Goal: Transaction & Acquisition: Purchase product/service

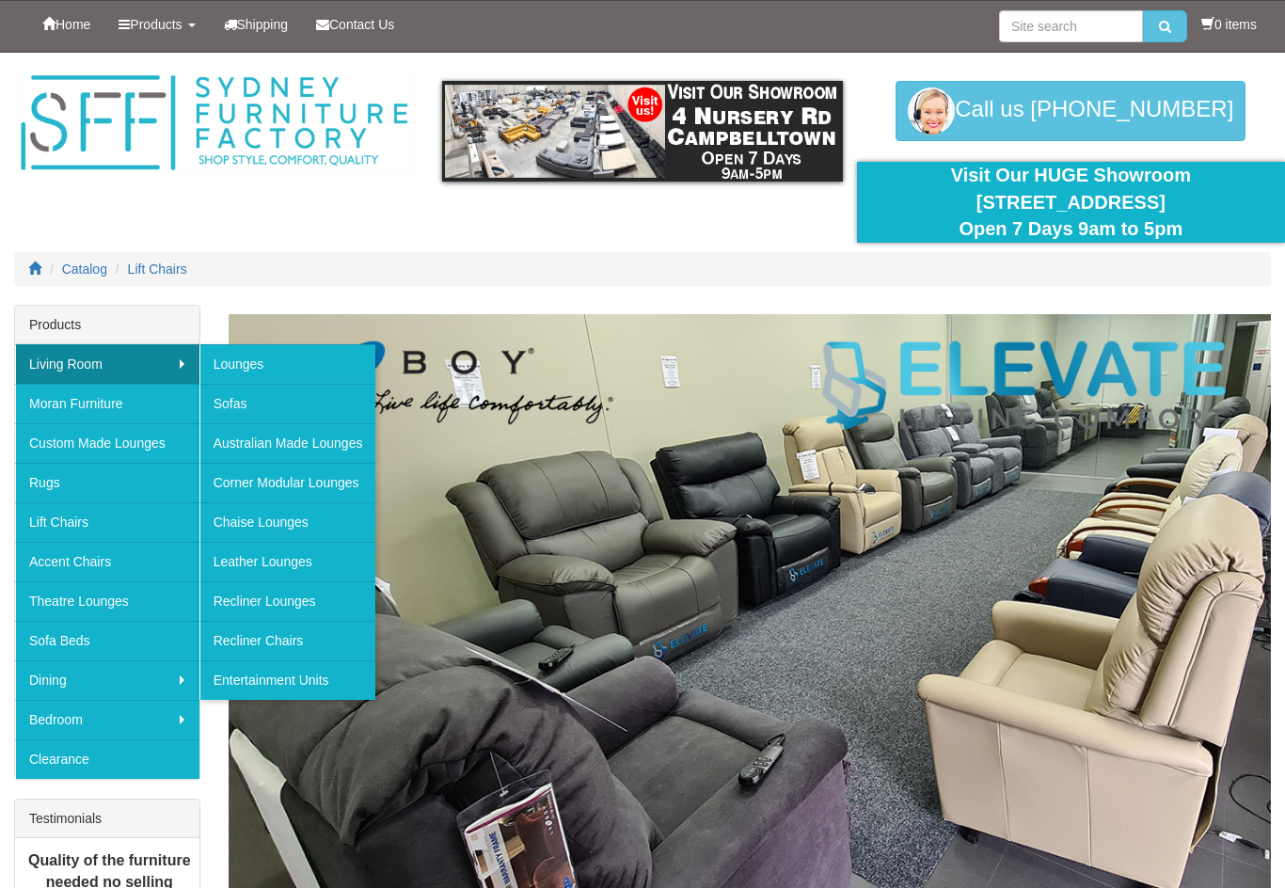
click at [281, 647] on link "Recliner Chairs" at bounding box center [287, 641] width 177 height 40
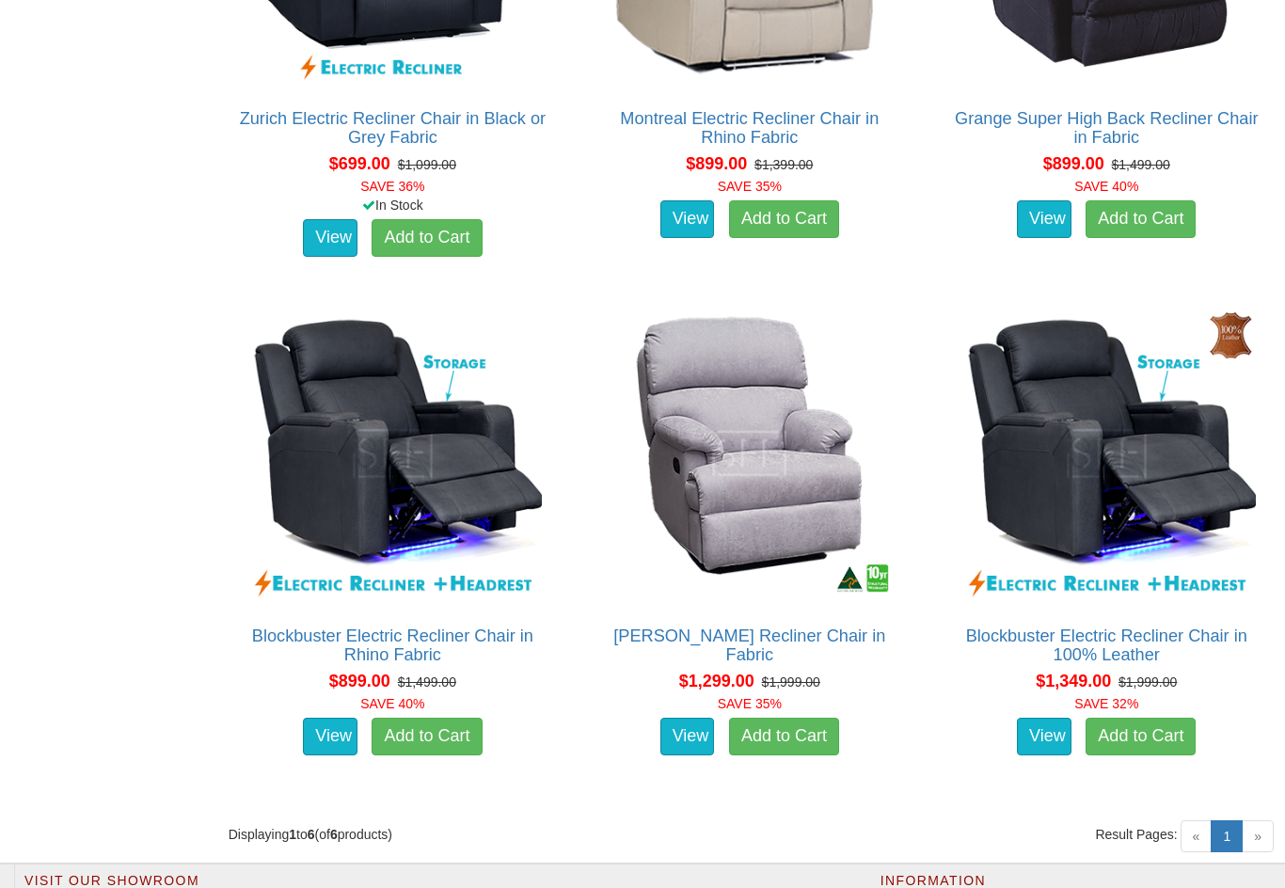
scroll to position [1411, 0]
click at [420, 644] on link "Blockbuster Electric Recliner Chair in Rhino Fabric" at bounding box center [392, 645] width 281 height 38
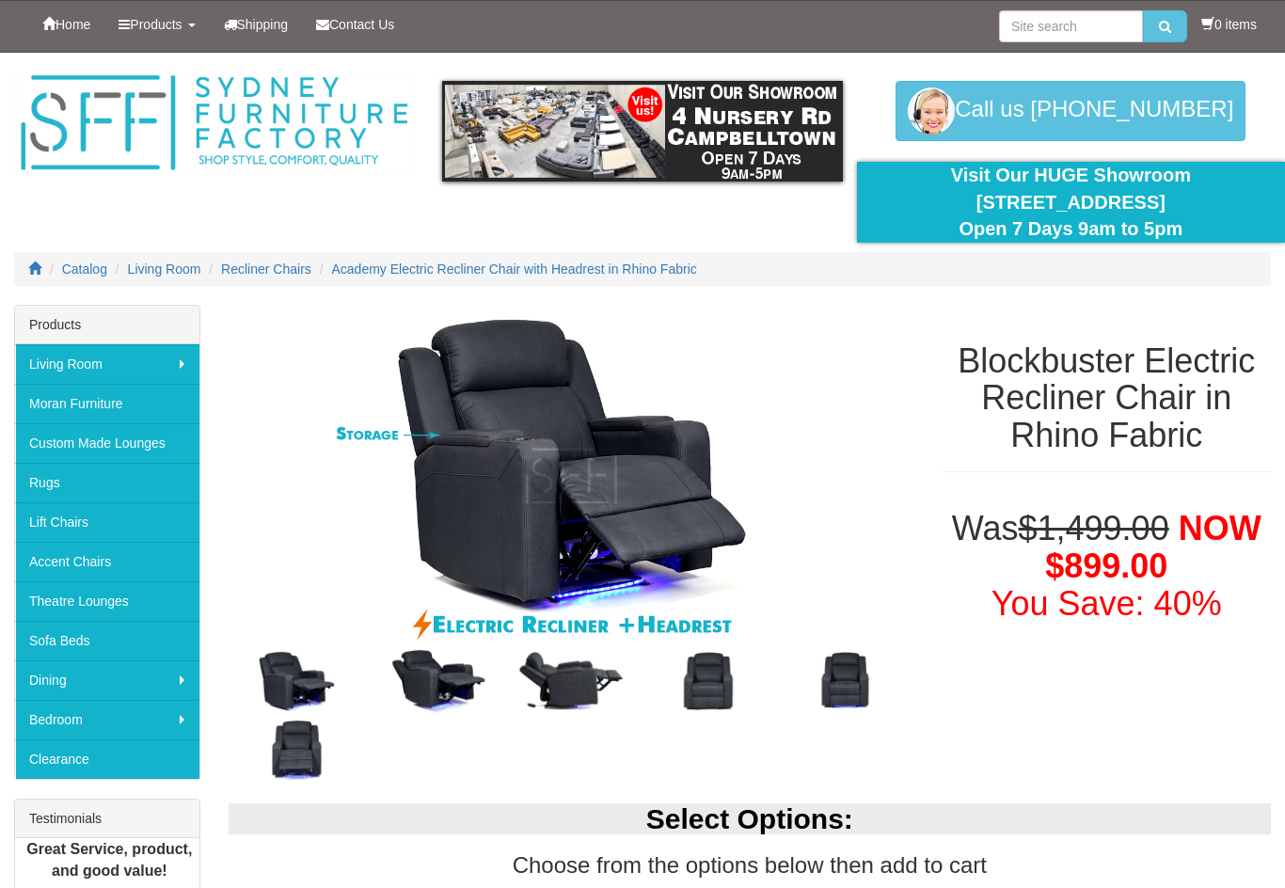
click at [447, 681] on img at bounding box center [433, 681] width 137 height 69
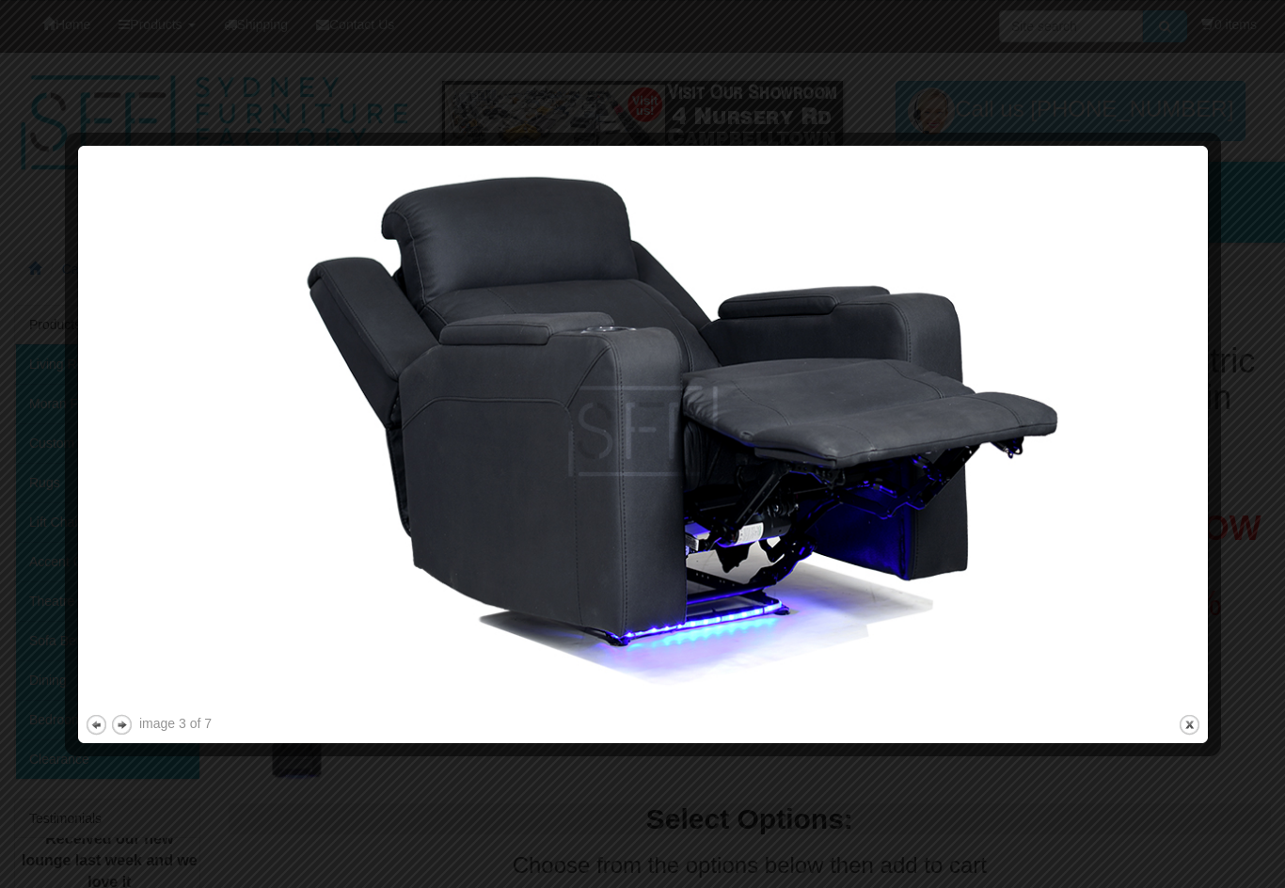
click at [1197, 559] on img at bounding box center [643, 431] width 1116 height 558
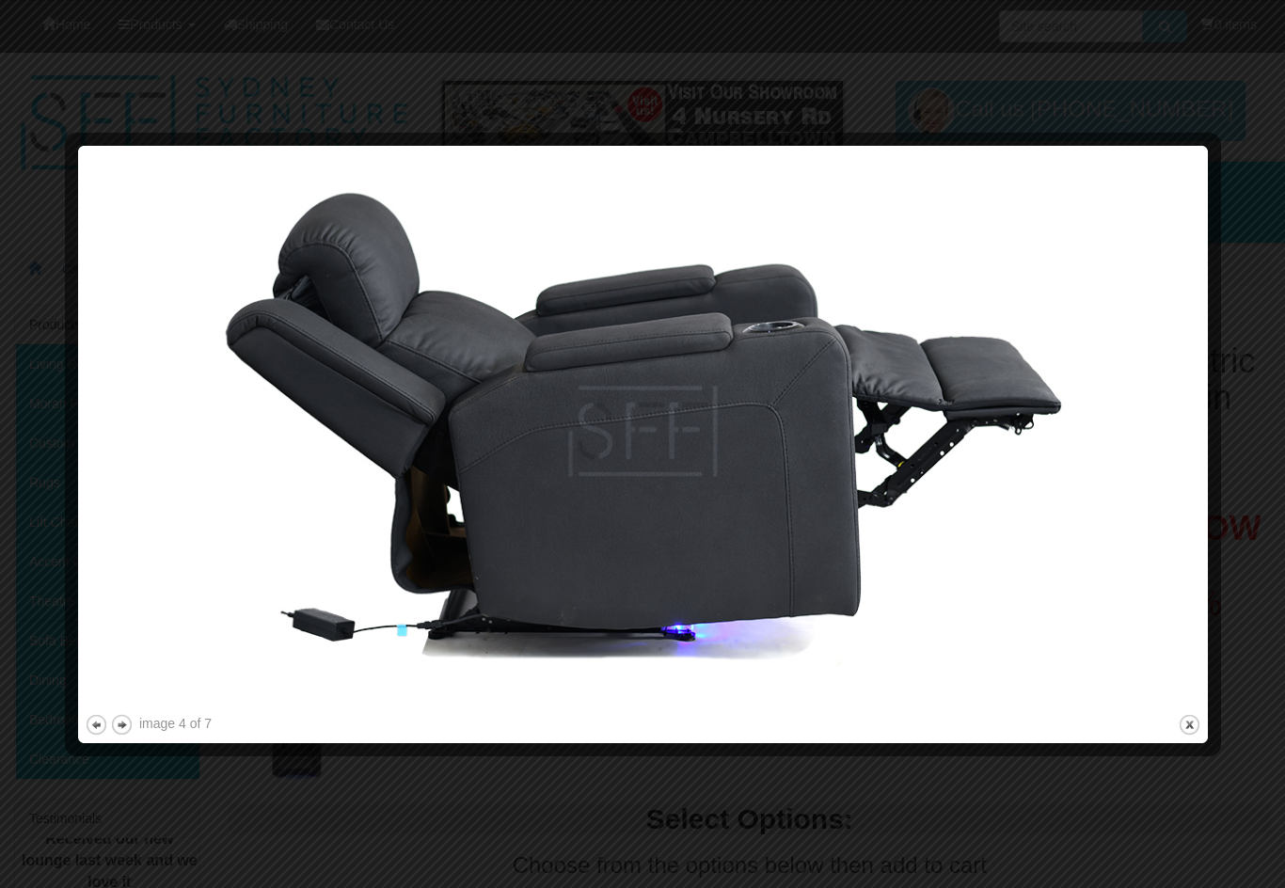
click at [1179, 556] on img at bounding box center [643, 431] width 1116 height 558
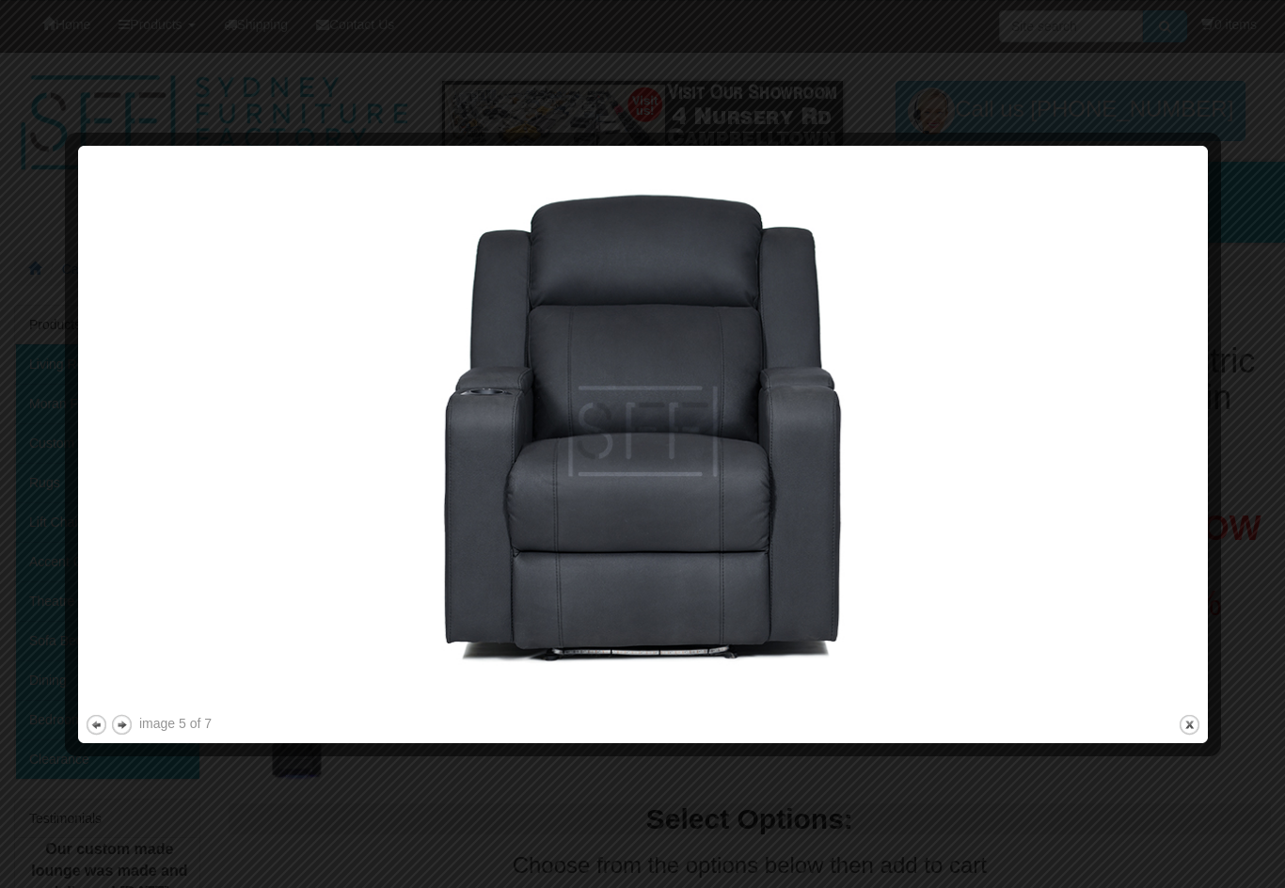
click at [1177, 558] on img at bounding box center [643, 431] width 1116 height 558
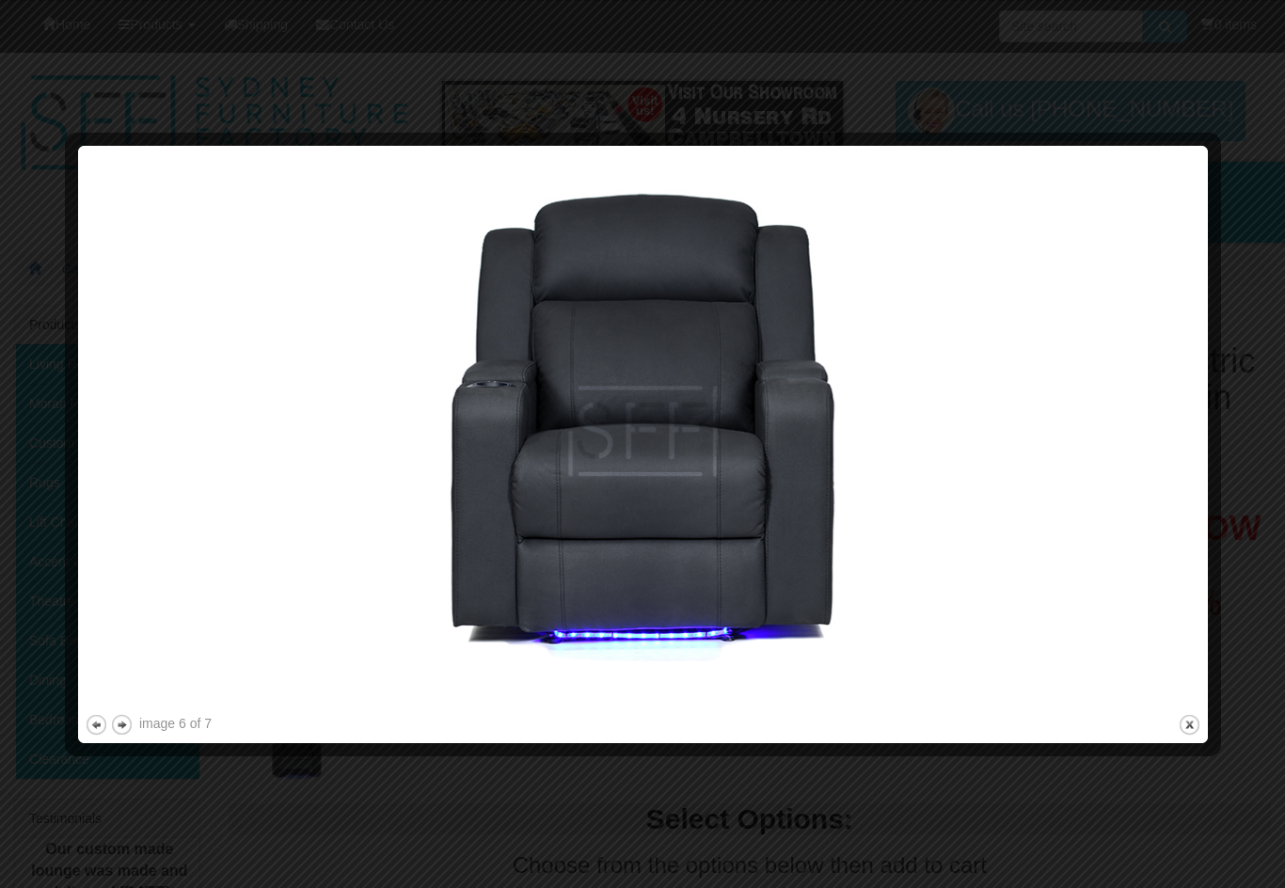
click at [1179, 557] on img at bounding box center [643, 431] width 1116 height 558
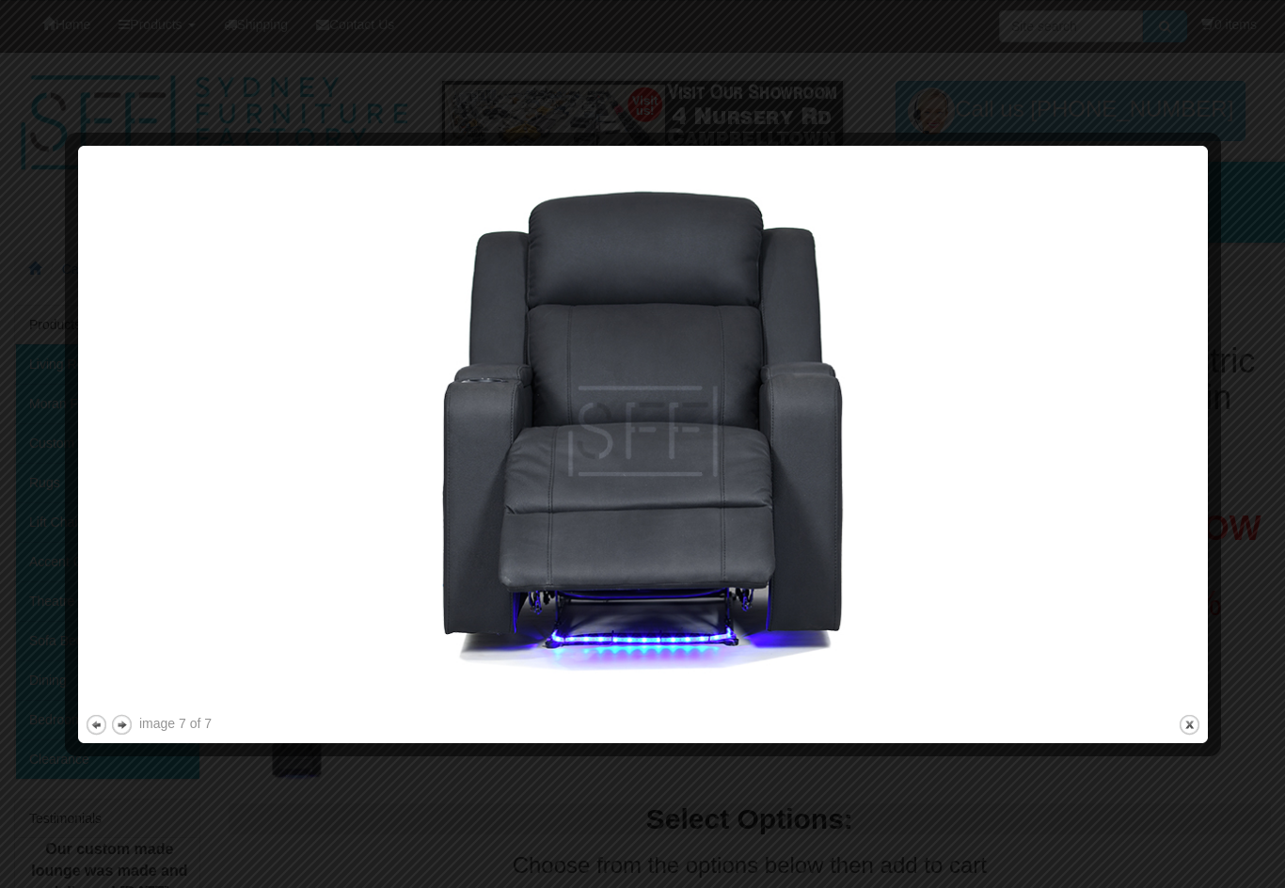
click at [1177, 556] on img at bounding box center [643, 431] width 1116 height 558
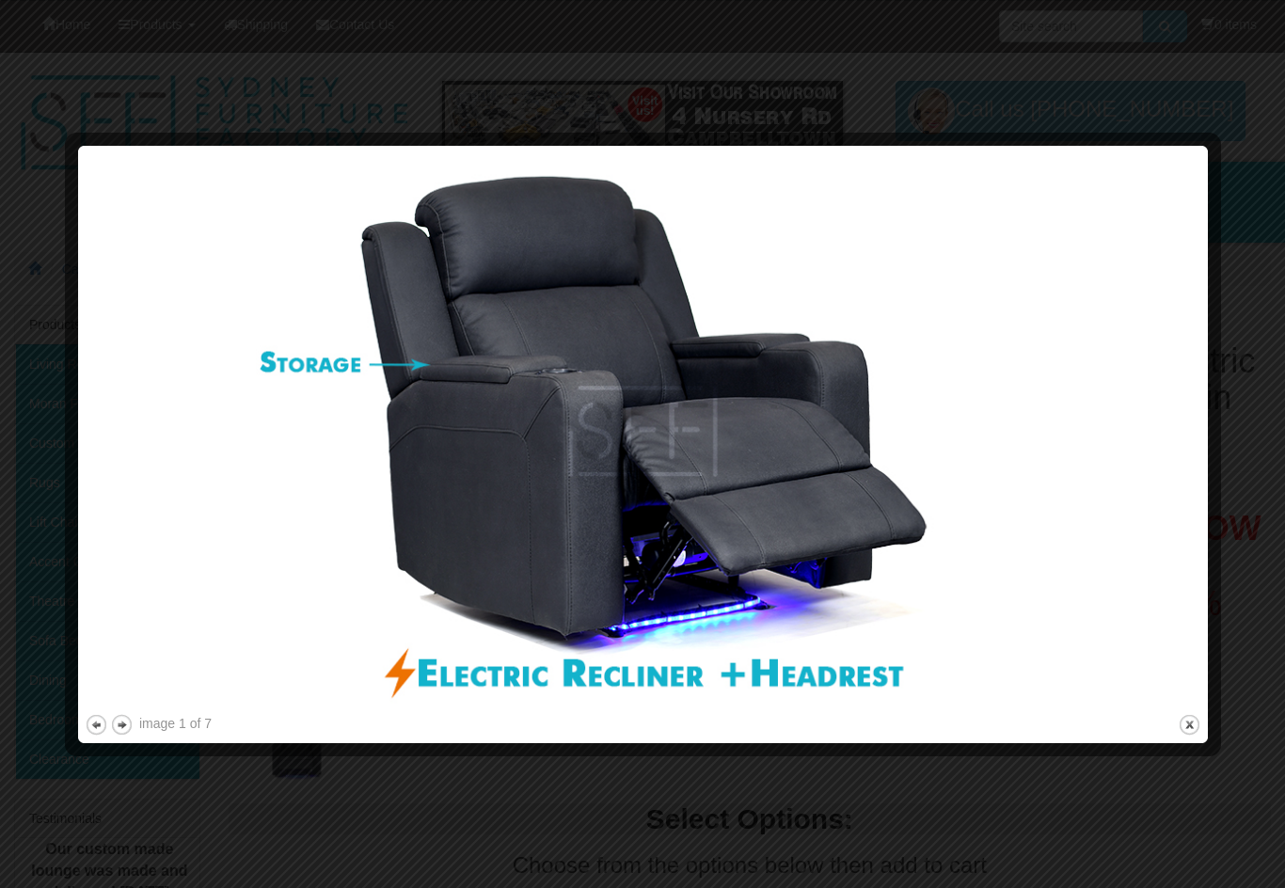
click at [1181, 555] on img at bounding box center [643, 431] width 1116 height 558
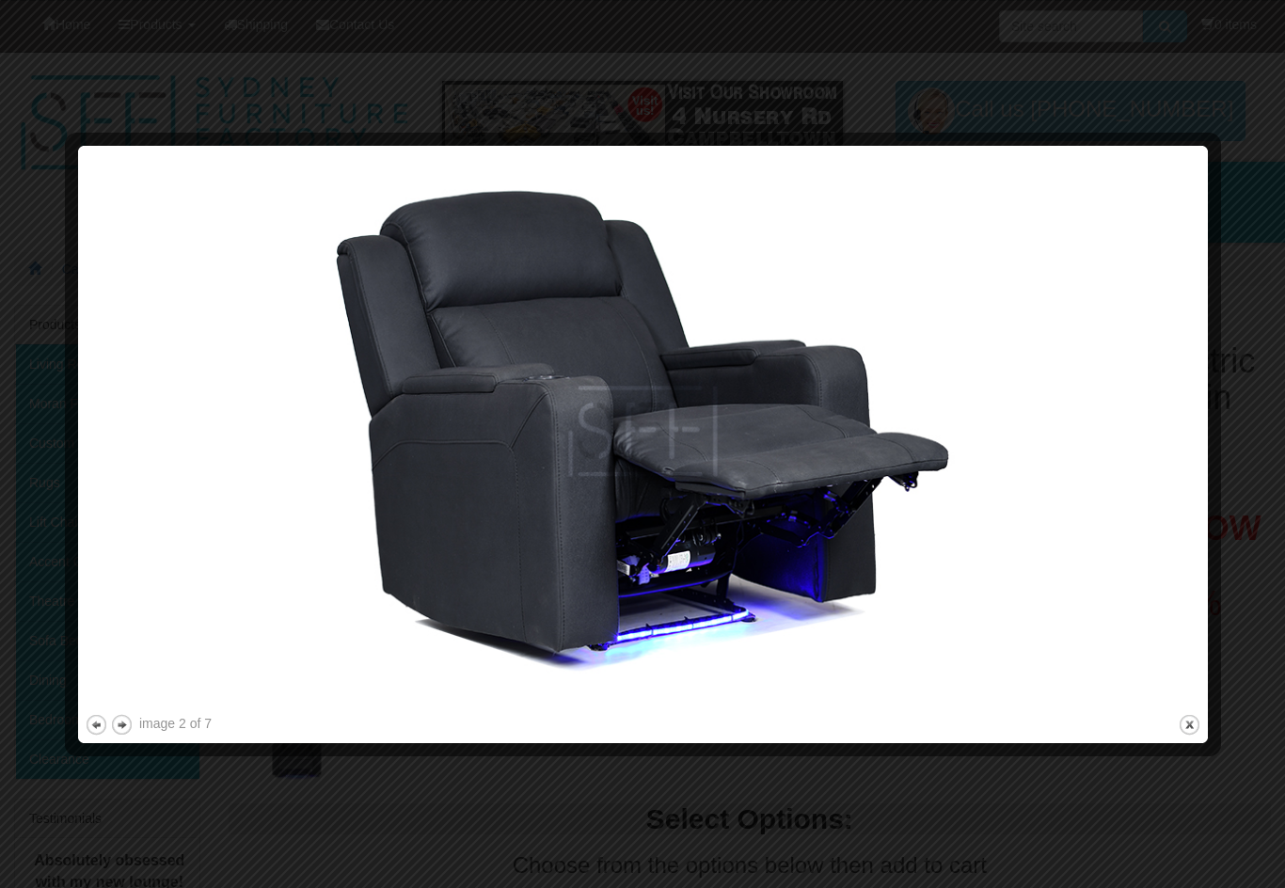
click at [1172, 556] on img at bounding box center [643, 431] width 1116 height 558
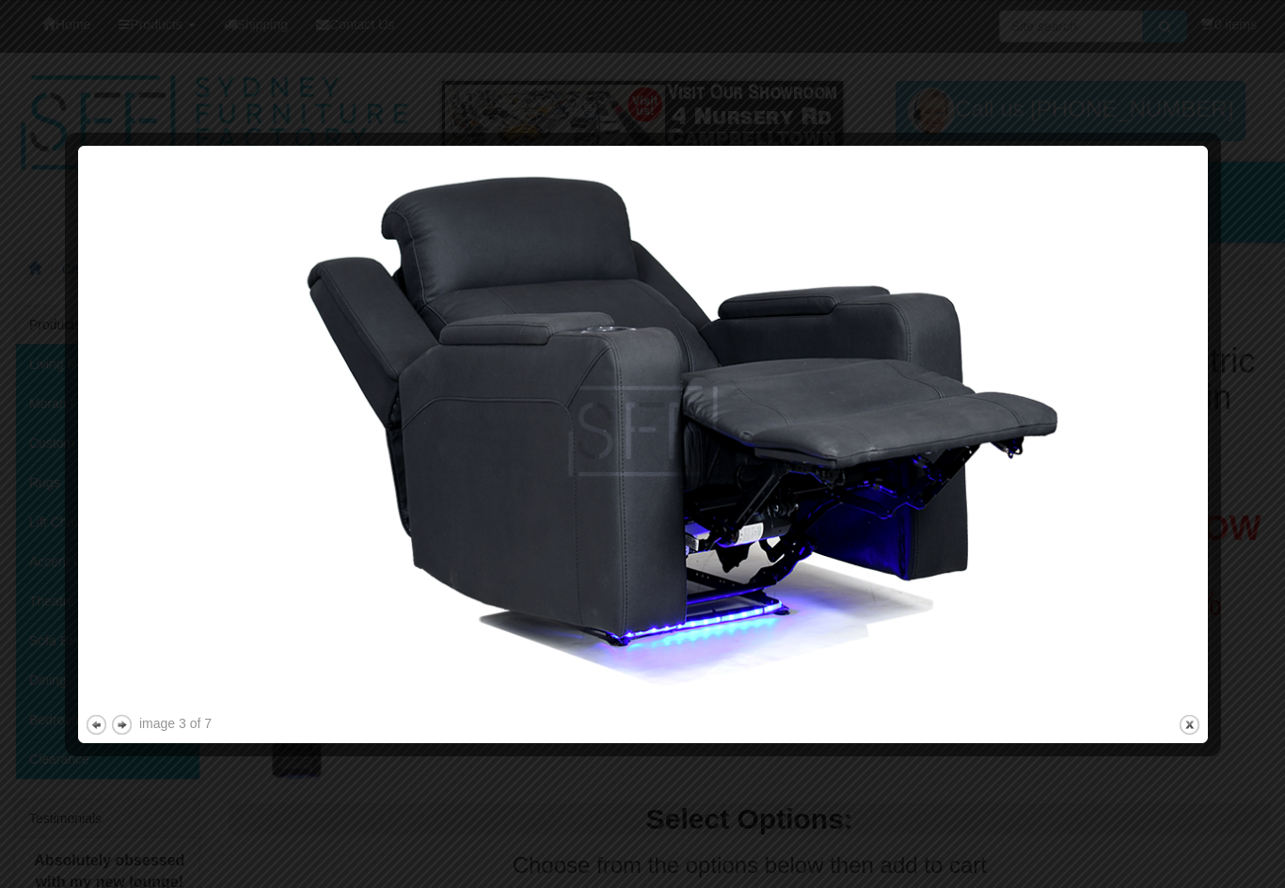
click at [1169, 544] on img at bounding box center [643, 431] width 1116 height 558
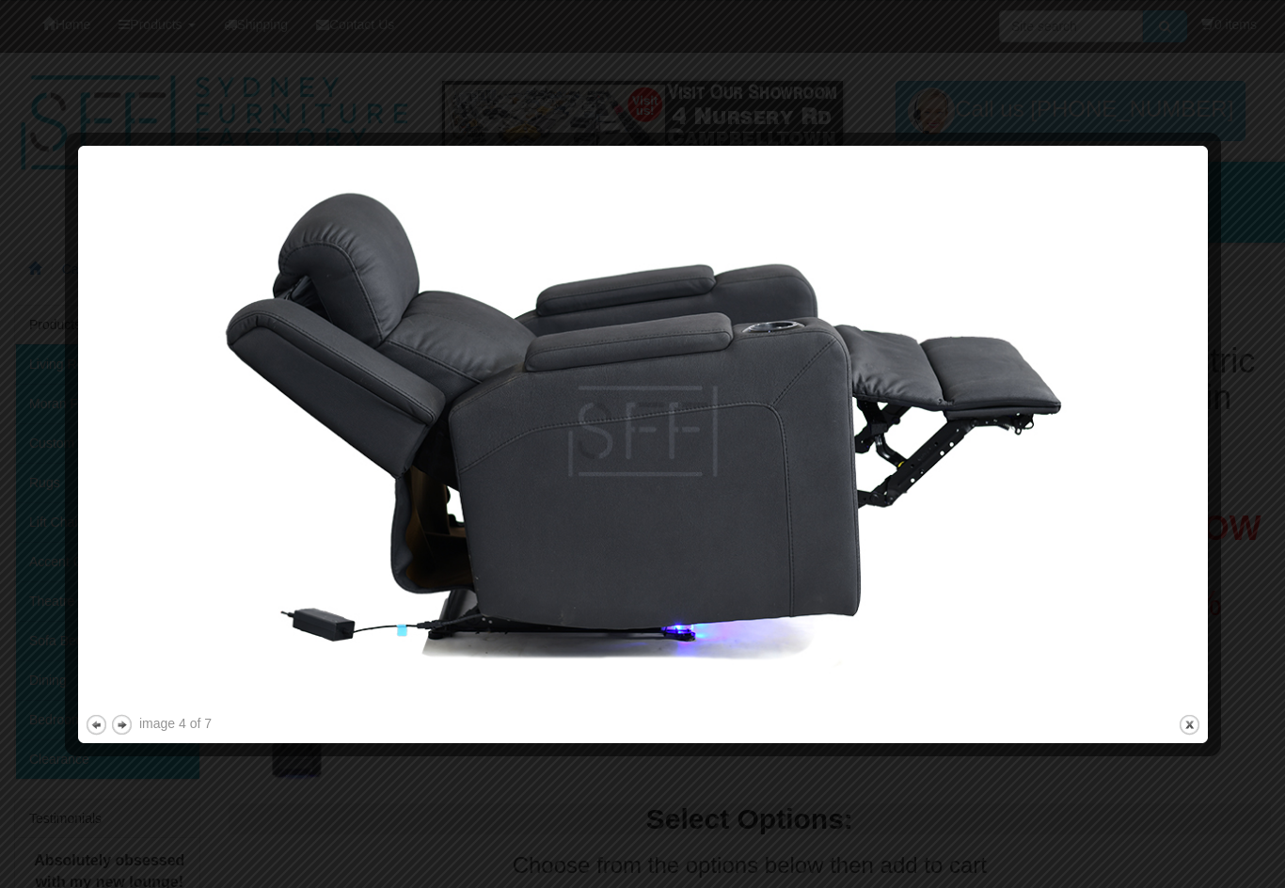
click at [1165, 533] on img at bounding box center [643, 431] width 1116 height 558
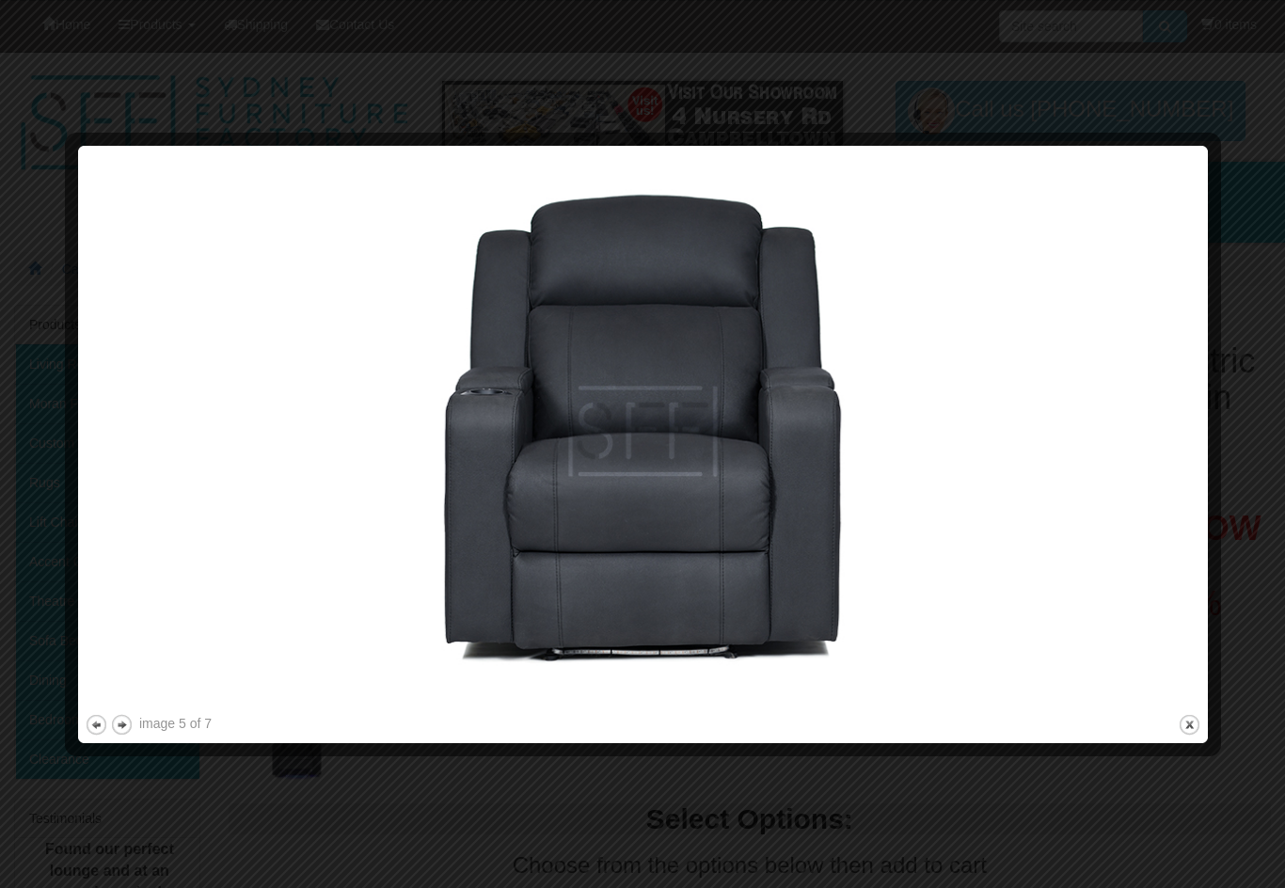
click at [1171, 537] on img at bounding box center [643, 431] width 1116 height 558
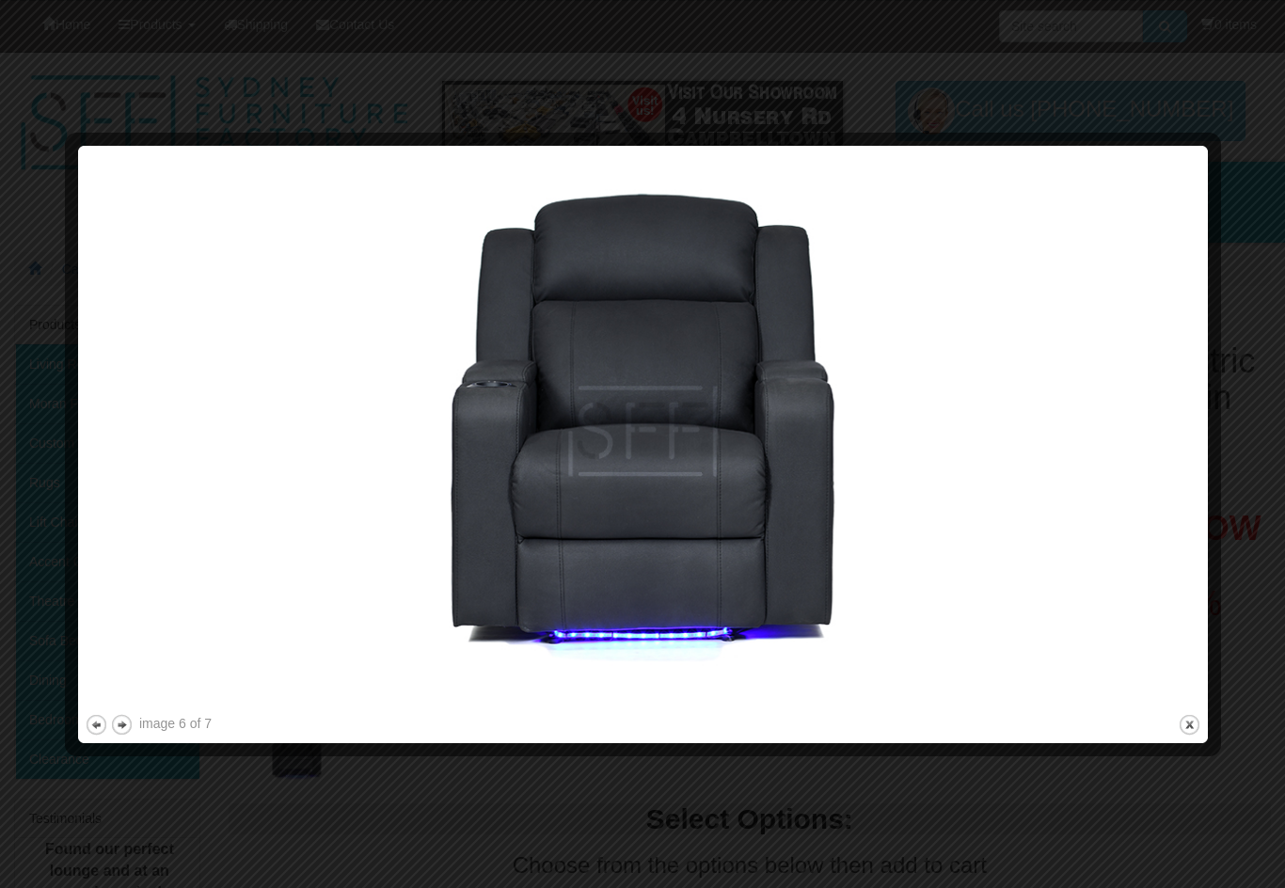
click at [1165, 546] on img at bounding box center [643, 431] width 1116 height 558
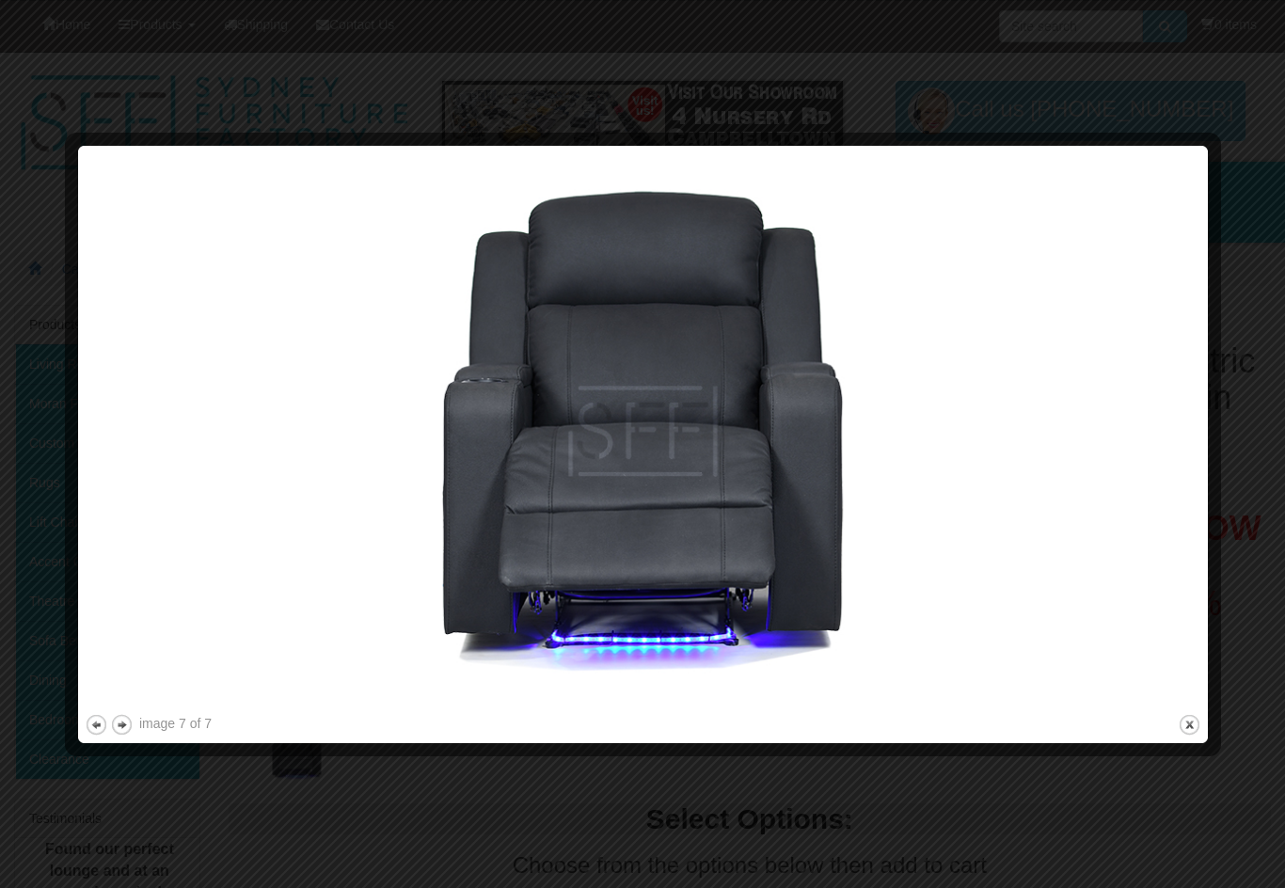
click at [1176, 544] on img at bounding box center [643, 431] width 1116 height 558
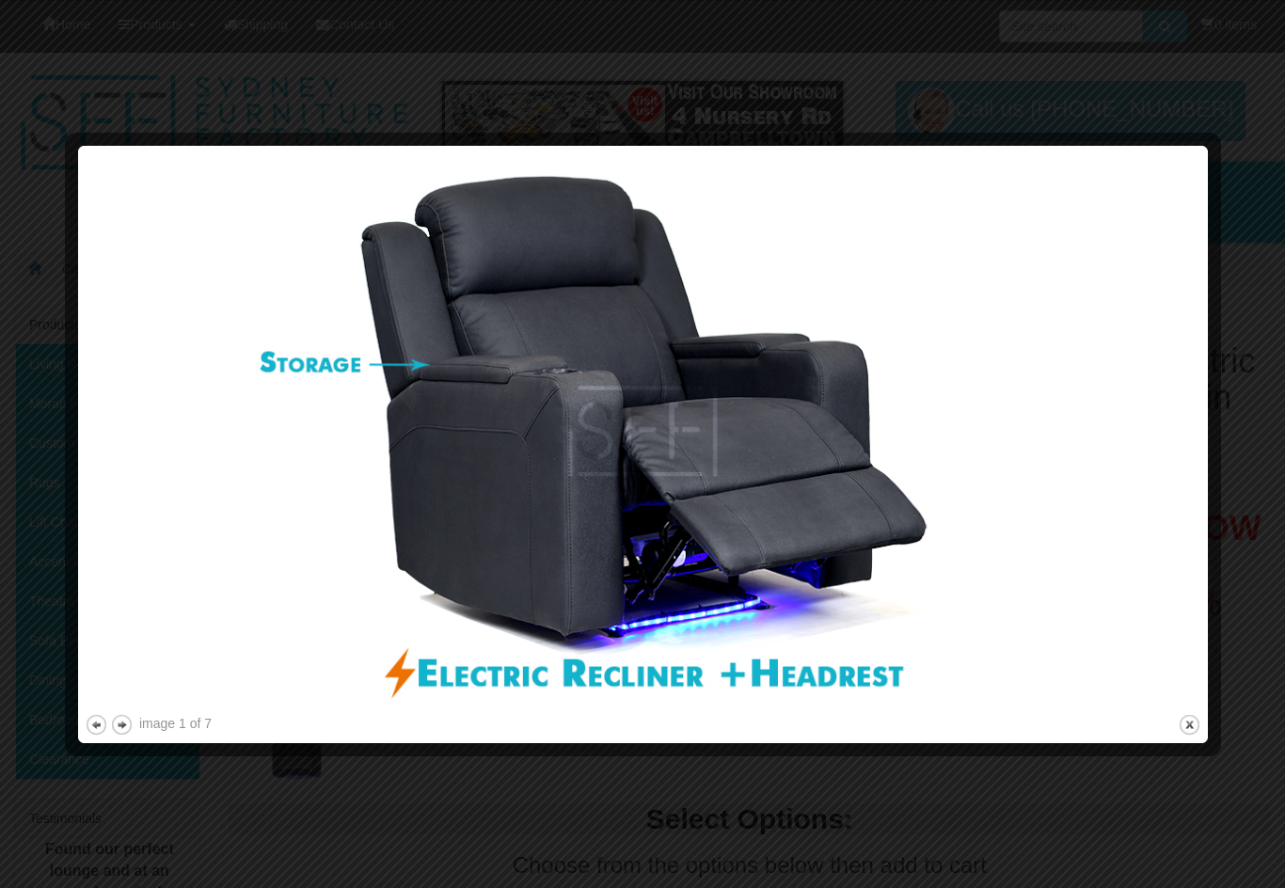
click at [1252, 566] on div at bounding box center [642, 444] width 1285 height 888
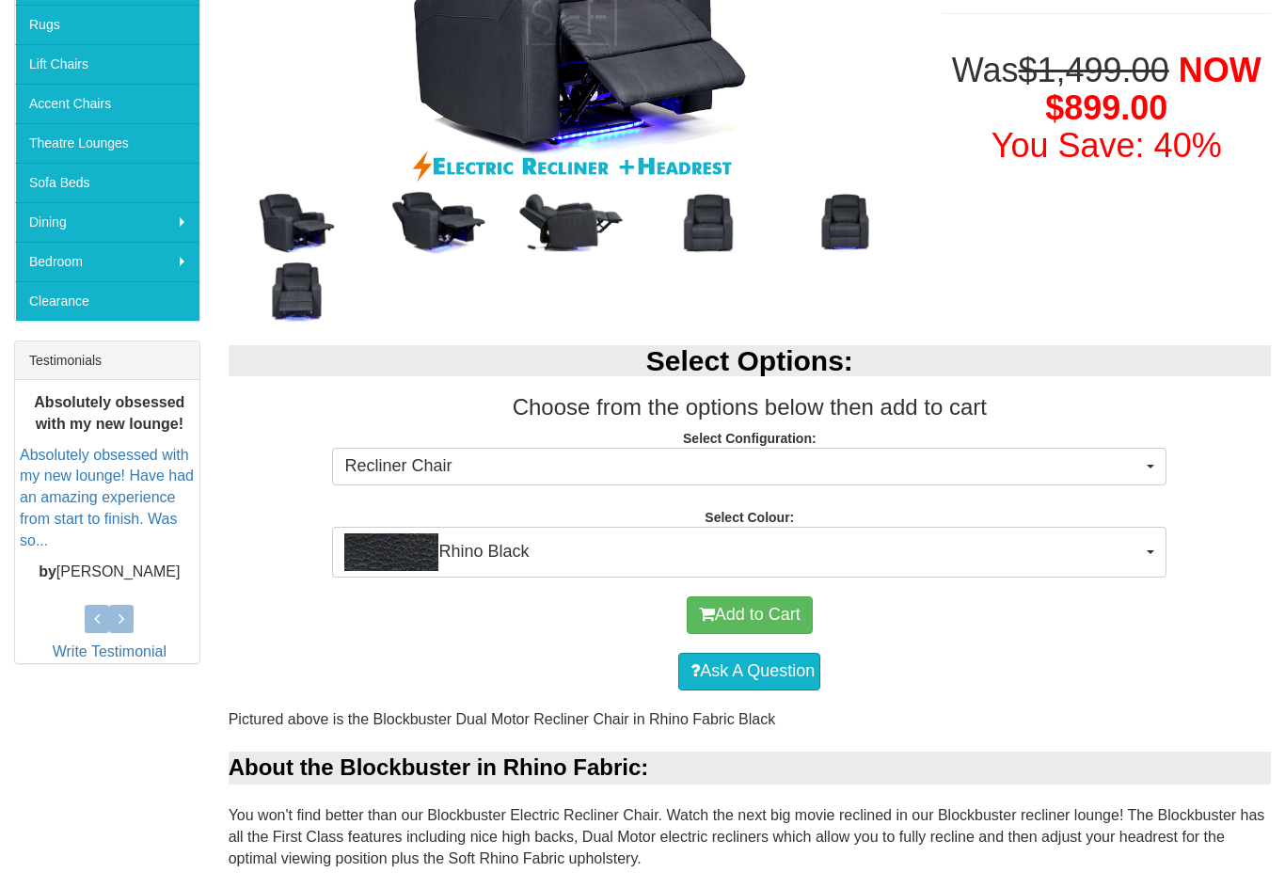
scroll to position [456, 0]
